Goal: Transaction & Acquisition: Purchase product/service

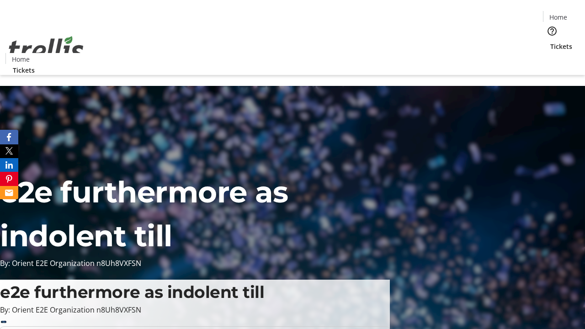
click at [550, 42] on span "Tickets" at bounding box center [561, 47] width 22 height 10
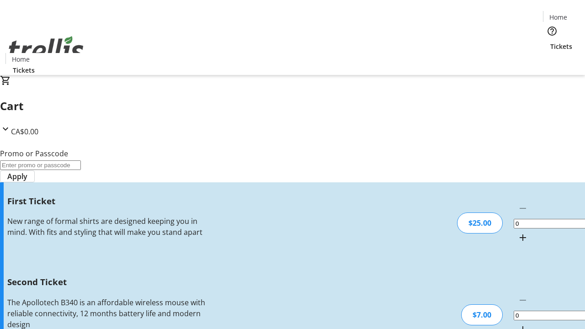
click at [517, 232] on mat-icon "Increment by one" at bounding box center [522, 237] width 11 height 11
type input "1"
click at [517, 324] on mat-icon "Increment by one" at bounding box center [522, 329] width 11 height 11
type input "2"
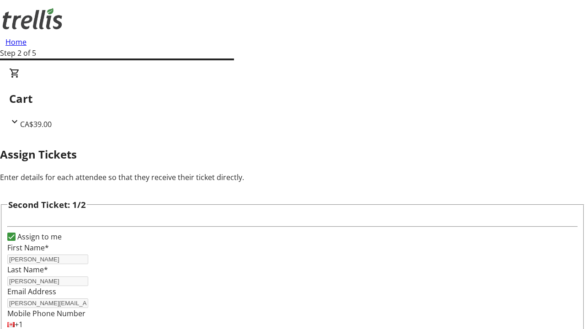
scroll to position [149, 0]
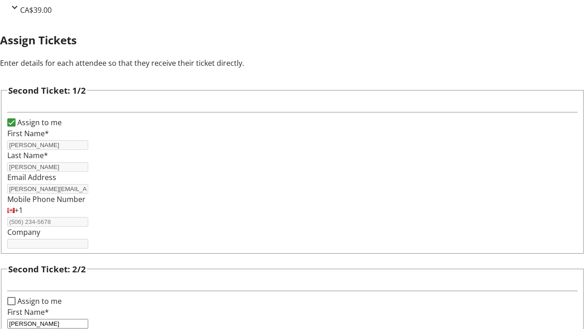
type input "[PERSON_NAME]"
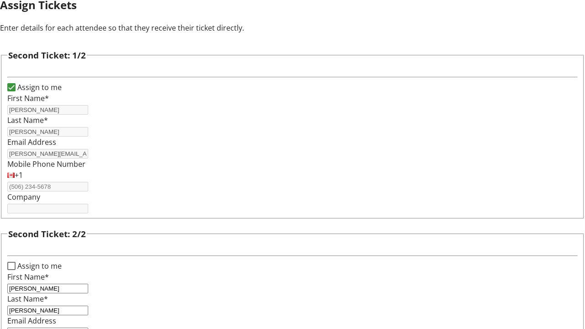
type input "[PERSON_NAME][EMAIL_ADDRESS][DOMAIN_NAME]"
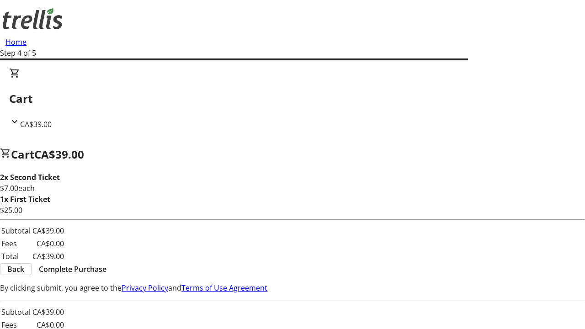
click at [24, 271] on span "Back" at bounding box center [15, 269] width 17 height 11
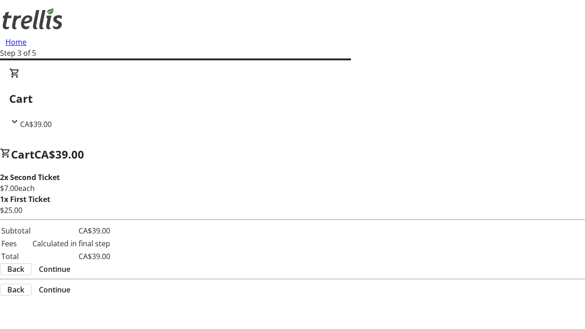
click at [24, 271] on span "Back" at bounding box center [15, 269] width 17 height 11
